Goal: Transaction & Acquisition: Subscribe to service/newsletter

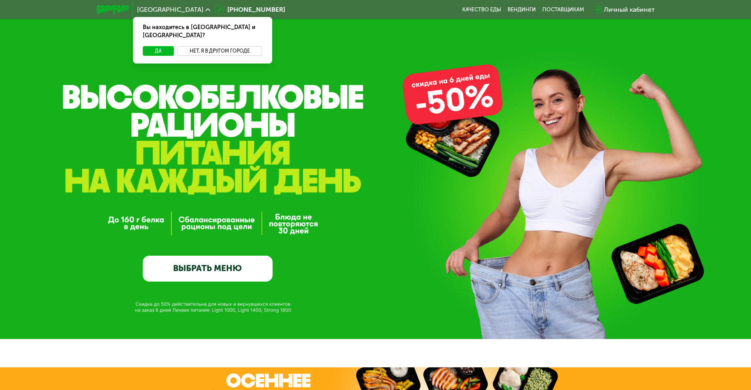
click at [202, 46] on button "Нет, я в другом городе" at bounding box center [219, 51] width 85 height 10
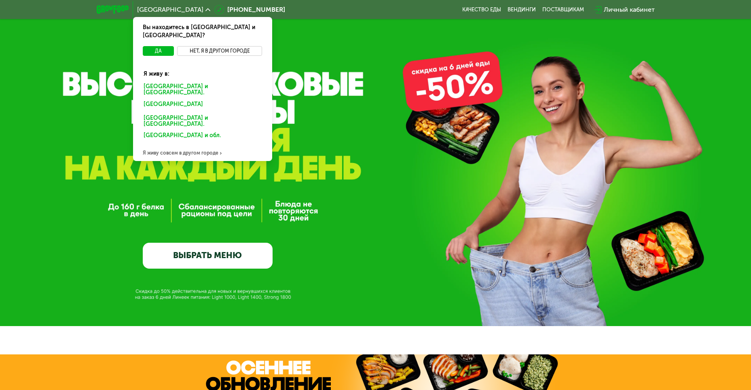
scroll to position [40, 0]
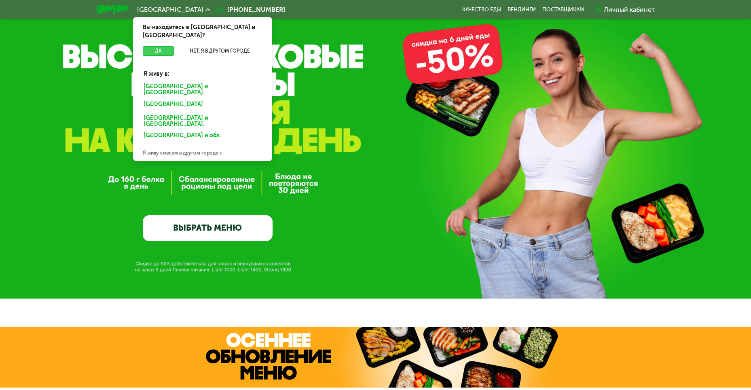
click at [159, 46] on button "Да" at bounding box center [158, 51] width 31 height 10
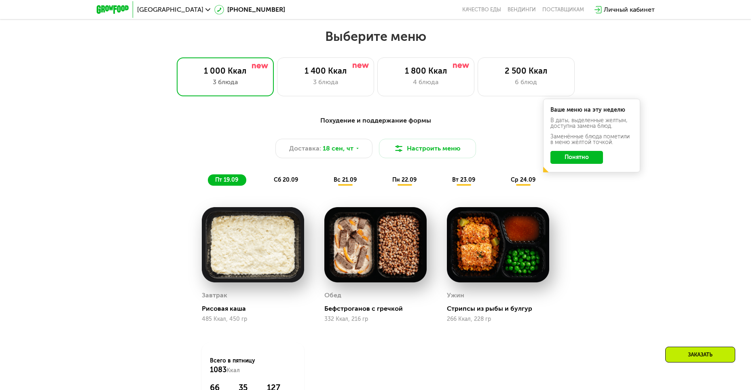
scroll to position [647, 0]
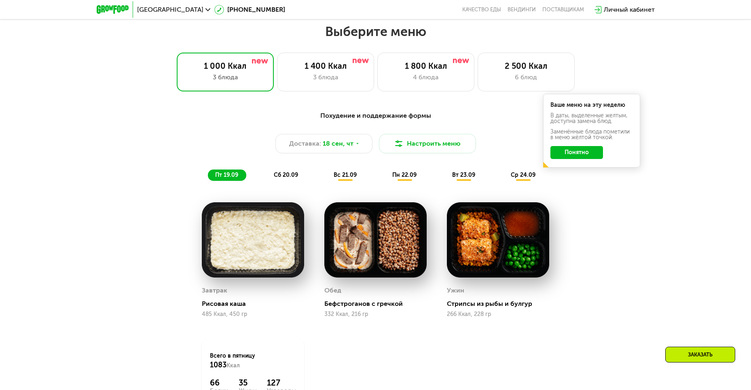
click at [564, 156] on button "Понятно" at bounding box center [577, 152] width 53 height 13
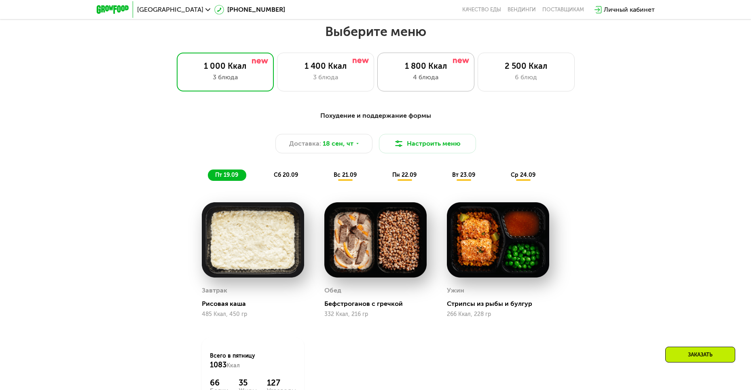
click at [401, 79] on div "4 блюда" at bounding box center [426, 77] width 80 height 10
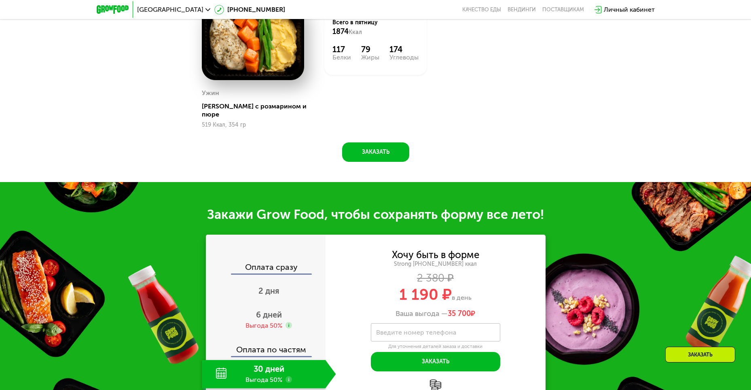
scroll to position [1052, 0]
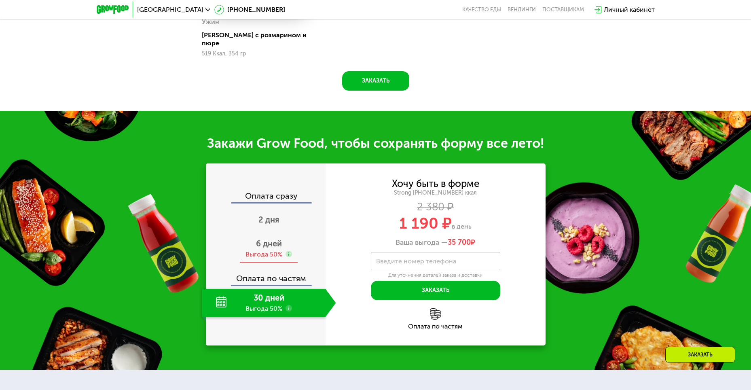
click at [261, 239] on span "6 дней" at bounding box center [269, 244] width 26 height 10
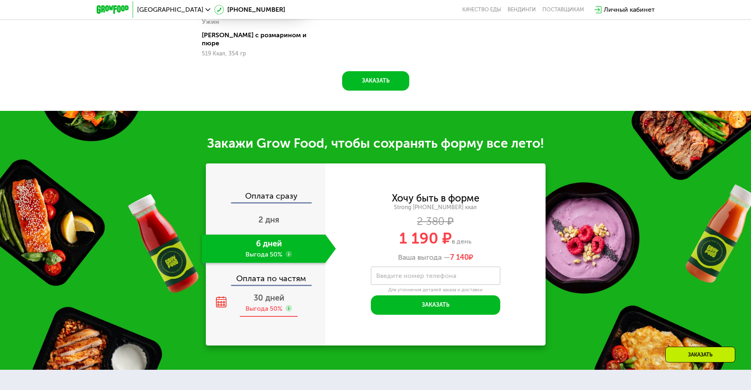
click at [264, 293] on span "30 дней" at bounding box center [269, 298] width 31 height 10
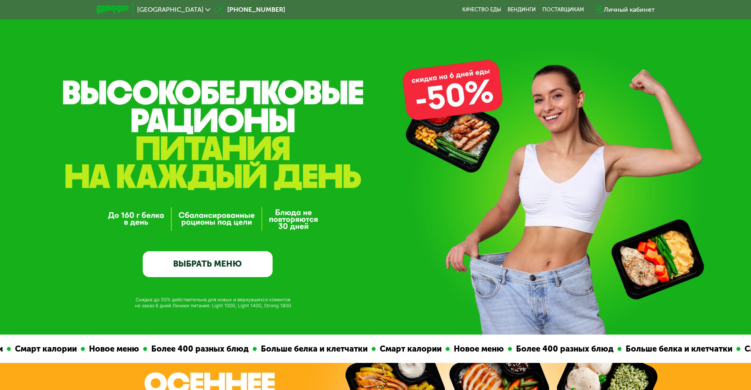
scroll to position [0, 0]
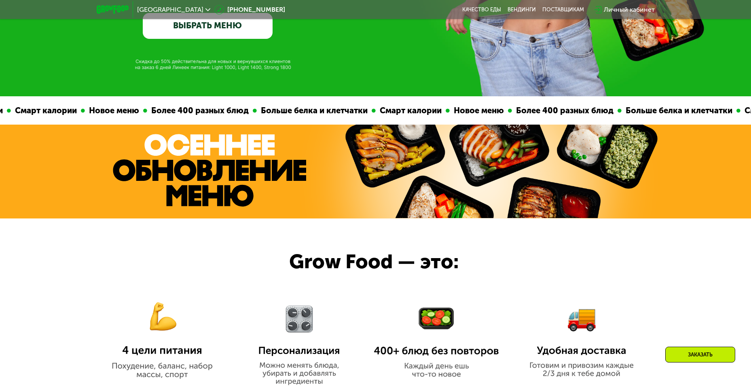
click at [208, 28] on link "ВЫБРАТЬ МЕНЮ" at bounding box center [208, 26] width 130 height 26
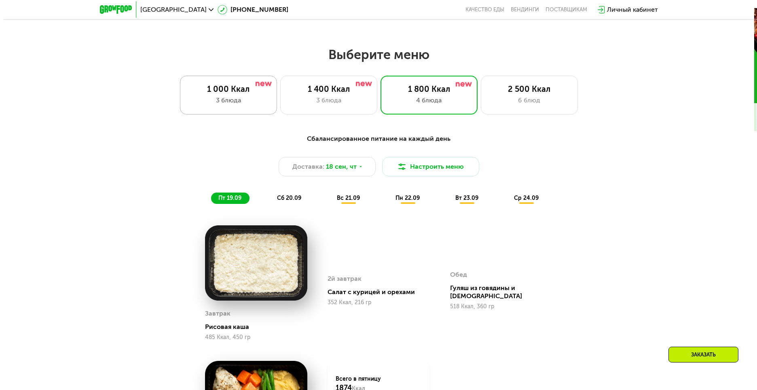
scroll to position [655, 0]
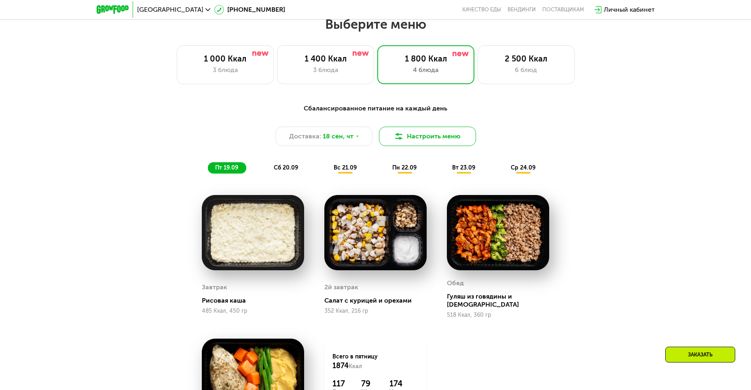
click at [404, 141] on img at bounding box center [399, 137] width 10 height 10
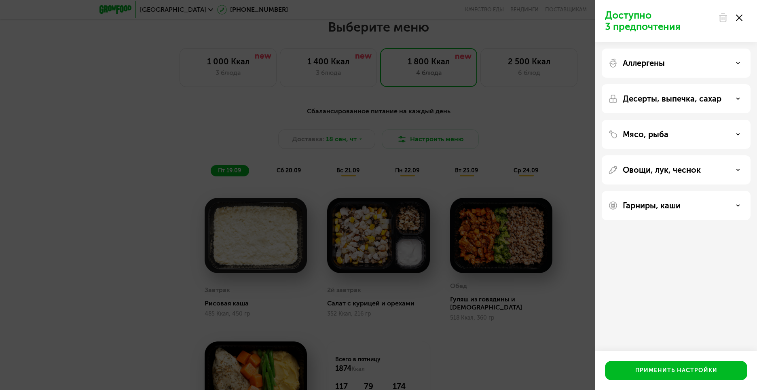
click at [712, 134] on div "Мясо, рыба" at bounding box center [677, 134] width 136 height 10
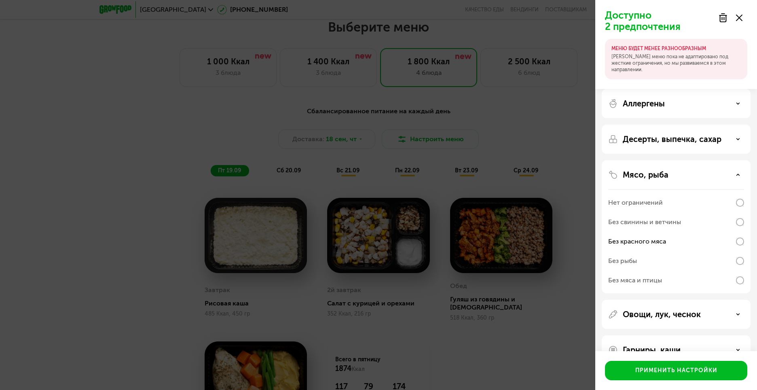
click at [677, 280] on div "Без мяса и птицы" at bounding box center [677, 280] width 136 height 19
click at [664, 314] on p "Овощи, лук, чеснок" at bounding box center [662, 315] width 78 height 10
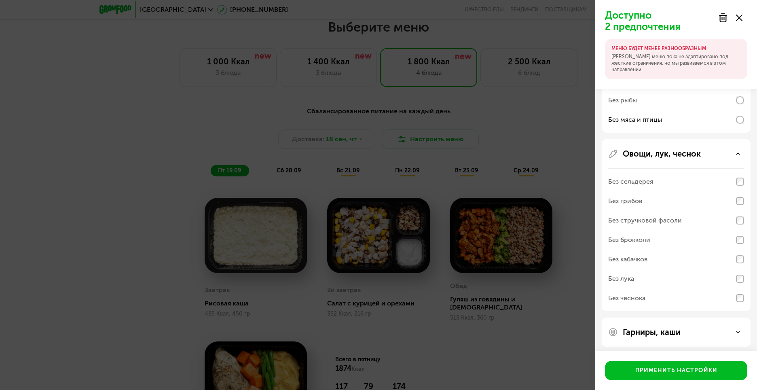
scroll to position [162, 0]
click at [720, 258] on div "Без кабачков" at bounding box center [677, 257] width 136 height 19
click at [677, 328] on p "Гарниры, каши" at bounding box center [652, 331] width 58 height 10
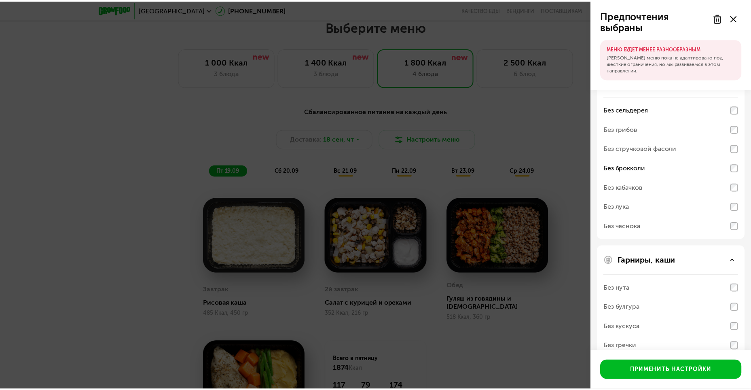
scroll to position [268, 0]
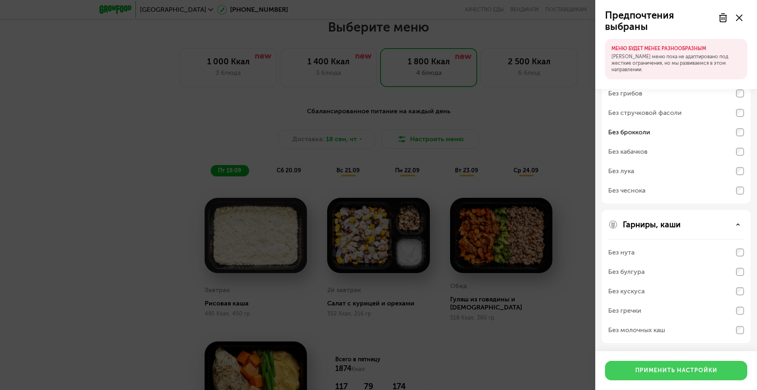
click at [688, 368] on div "Применить настройки" at bounding box center [677, 371] width 82 height 8
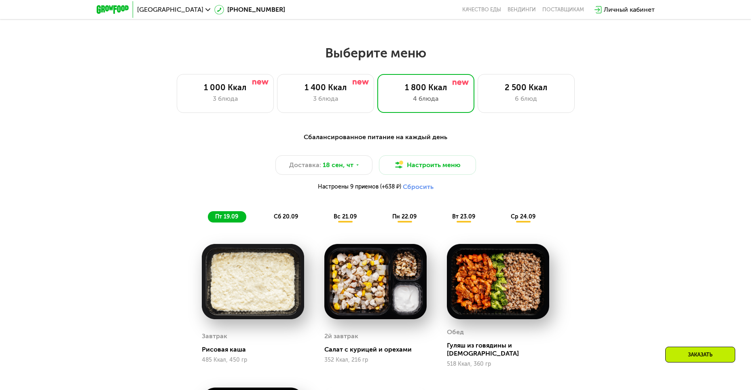
scroll to position [614, 0]
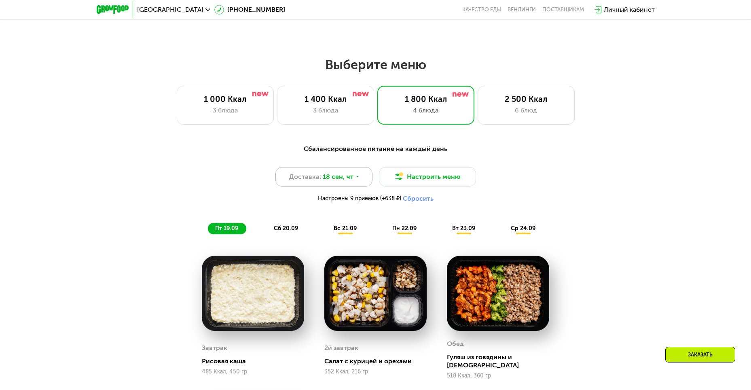
click at [346, 182] on span "18 сен, чт" at bounding box center [338, 177] width 31 height 10
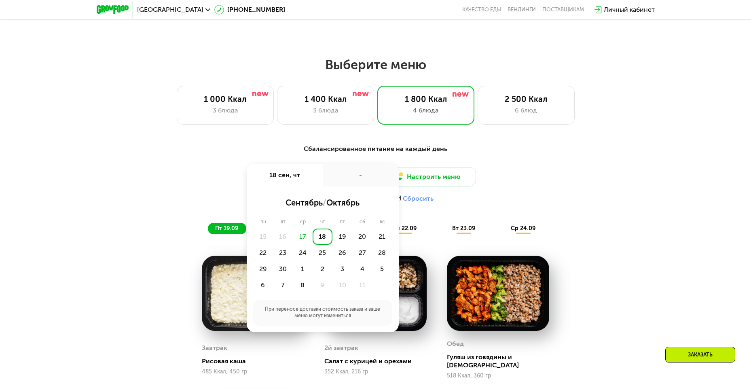
click at [219, 175] on div "Доставка: [DATE] сен, чт - сентябрь / октябрь пн вт ср чт пт сб вс 15 16 17 18 …" at bounding box center [375, 187] width 479 height 40
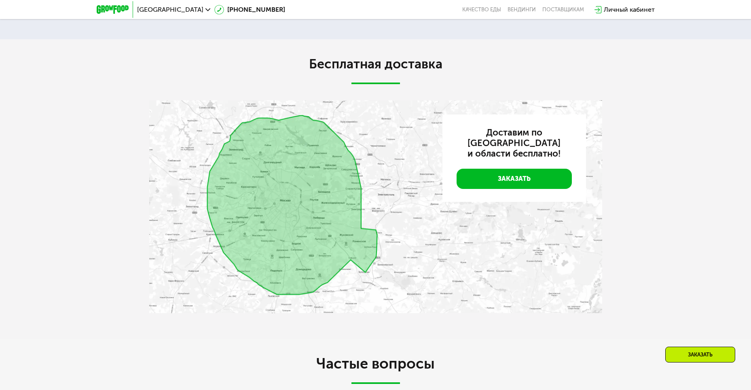
scroll to position [2111, 0]
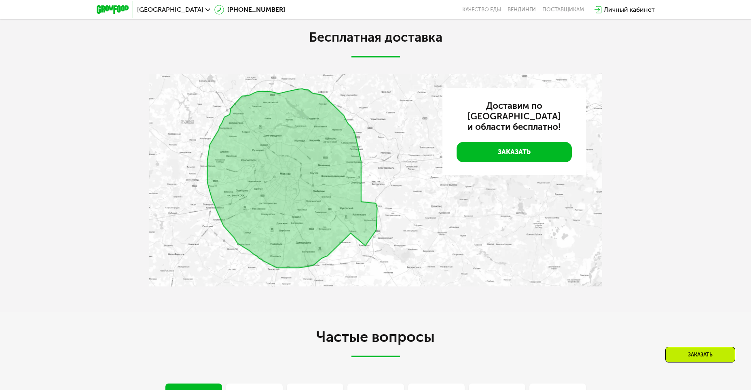
click at [275, 206] on img at bounding box center [375, 180] width 453 height 213
click at [276, 230] on img at bounding box center [375, 180] width 453 height 213
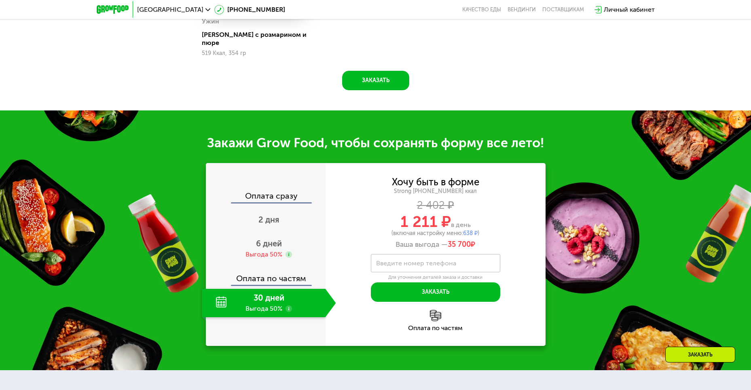
scroll to position [1093, 0]
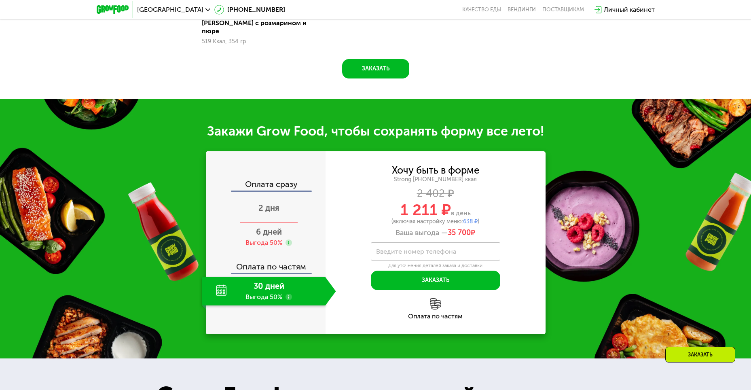
click at [257, 199] on div "2 дня" at bounding box center [269, 209] width 134 height 28
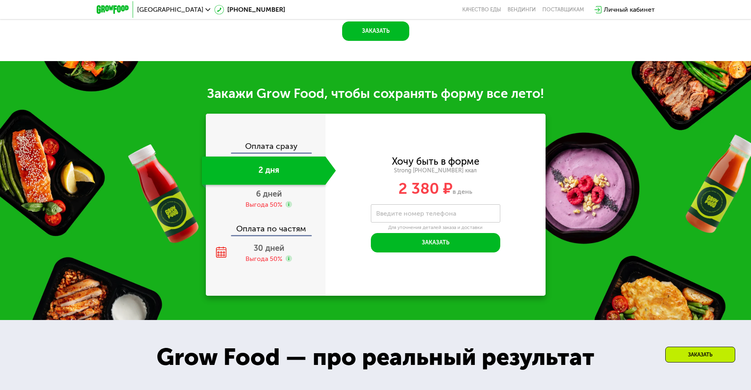
scroll to position [1072, 0]
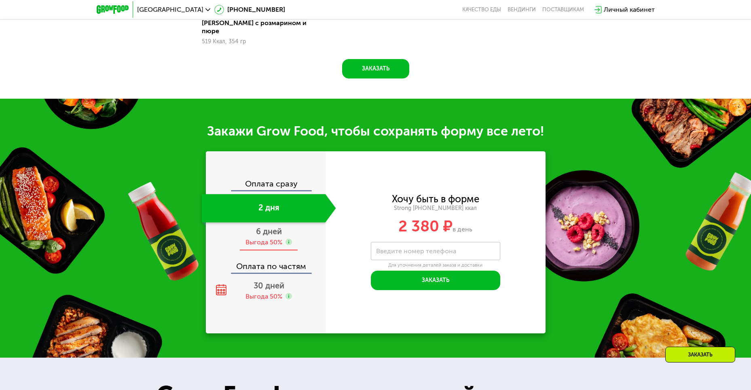
click at [269, 227] on span "6 дней" at bounding box center [269, 232] width 26 height 10
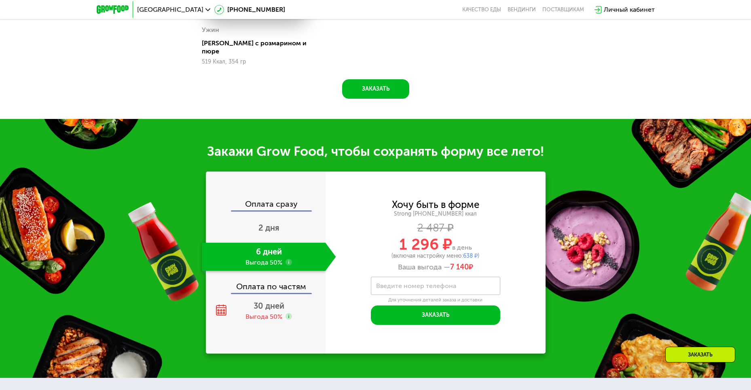
scroll to position [1093, 0]
